Goal: Find specific page/section: Find specific page/section

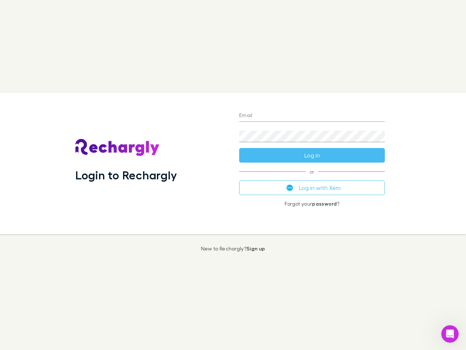
click at [233, 175] on div "Login to Rechargly" at bounding box center [152, 162] width 164 height 141
click at [312, 116] on input "Email" at bounding box center [312, 116] width 146 height 12
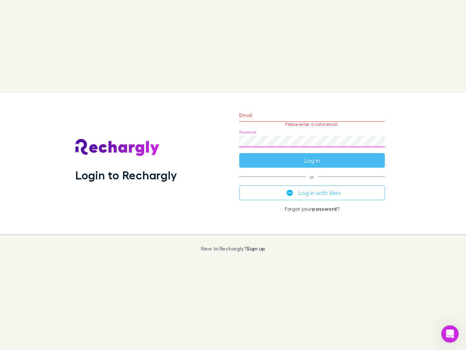
click at [312, 155] on form "Email Please enter a valid email. Password Log in" at bounding box center [312, 135] width 146 height 63
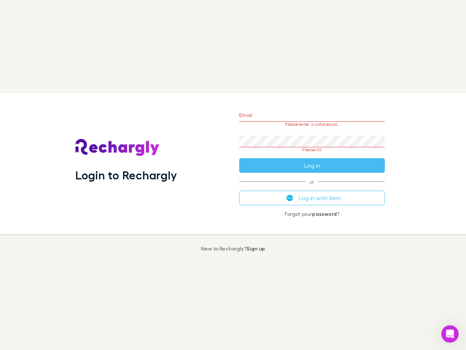
click at [312, 188] on div "Email Please enter a valid email. Password Please fill Log in or Log in with Xe…" at bounding box center [311, 162] width 157 height 141
